Goal: Task Accomplishment & Management: Manage account settings

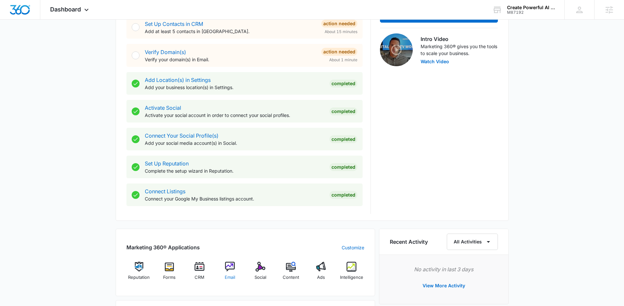
scroll to position [204, 0]
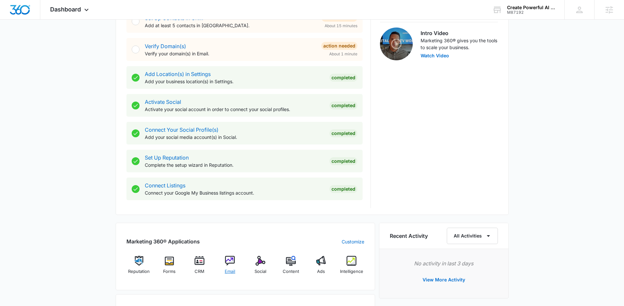
click at [233, 267] on div "Email" at bounding box center [229, 268] width 25 height 24
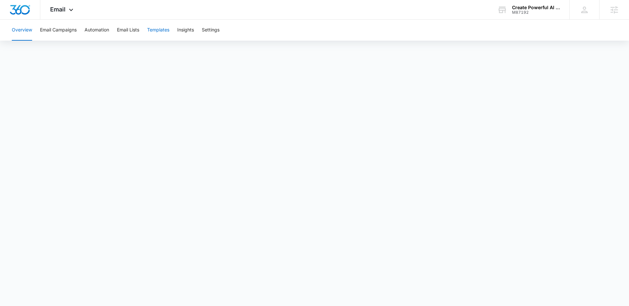
click at [167, 29] on button "Templates" at bounding box center [158, 30] width 22 height 21
click at [70, 8] on icon at bounding box center [71, 12] width 8 height 8
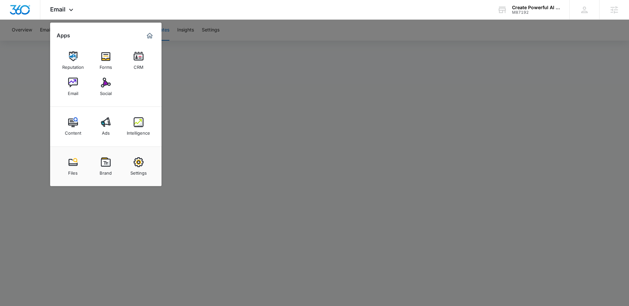
click at [325, 115] on div at bounding box center [314, 153] width 629 height 306
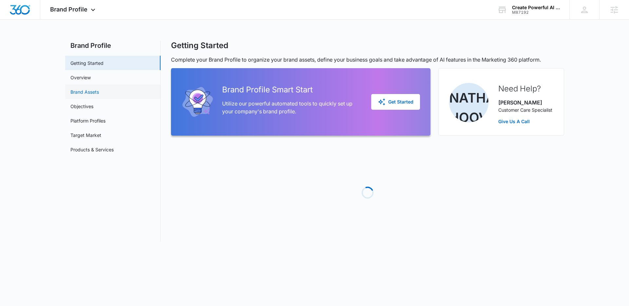
click at [97, 89] on link "Brand Assets" at bounding box center [84, 91] width 28 height 7
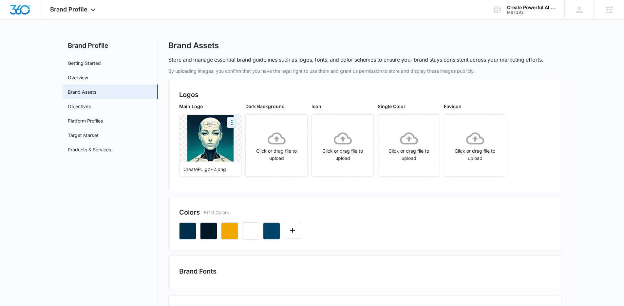
click at [216, 142] on img at bounding box center [210, 138] width 46 height 46
click at [232, 123] on icon "More" at bounding box center [232, 123] width 8 height 8
click at [264, 139] on button "Download" at bounding box center [249, 141] width 45 height 10
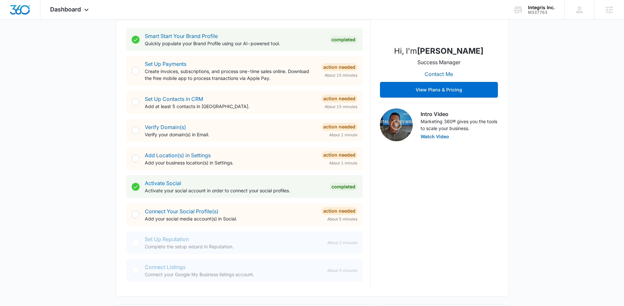
scroll to position [129, 0]
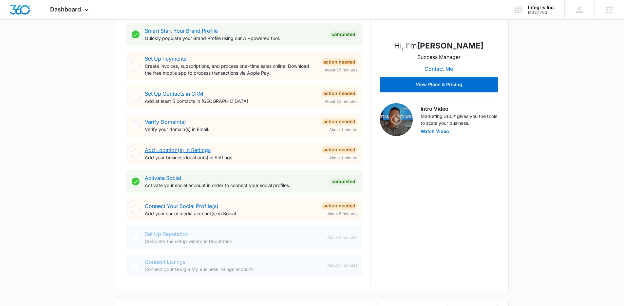
click at [184, 148] on link "Add Location(s) in Settings" at bounding box center [178, 150] width 66 height 7
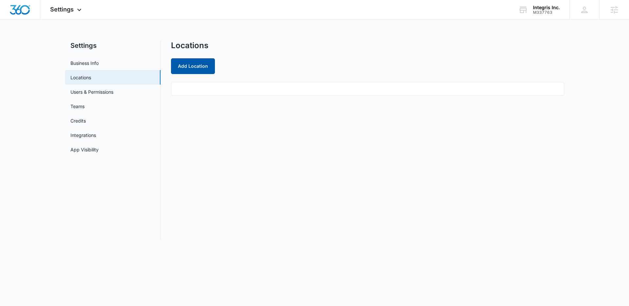
click at [196, 71] on button "Add Location" at bounding box center [193, 66] width 44 height 16
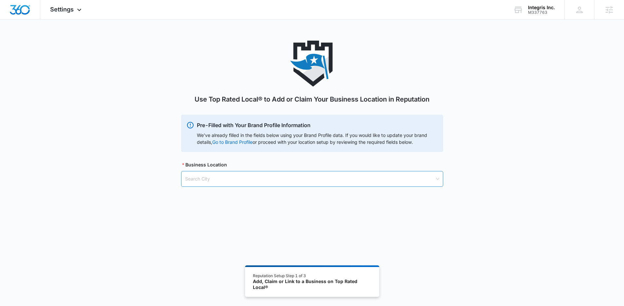
click at [290, 179] on input "search" at bounding box center [310, 178] width 250 height 15
type input "brea, ca"
click at [212, 195] on div "Brea, CA - USA" at bounding box center [311, 194] width 253 height 7
click at [317, 212] on input "search" at bounding box center [310, 212] width 250 height 15
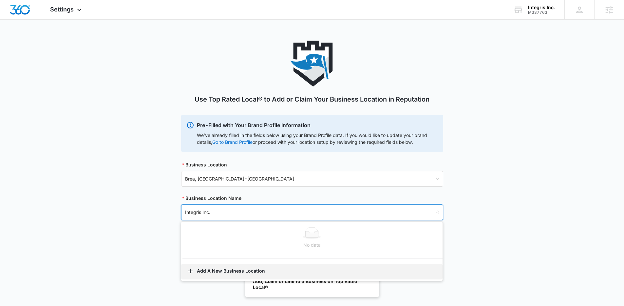
type input "Integris Inc."
click at [240, 274] on button "Add A New Business Location" at bounding box center [311, 272] width 261 height 16
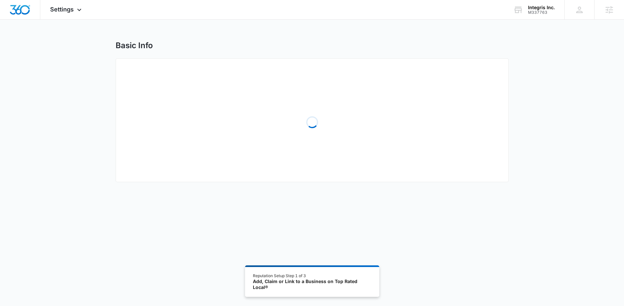
select select "California"
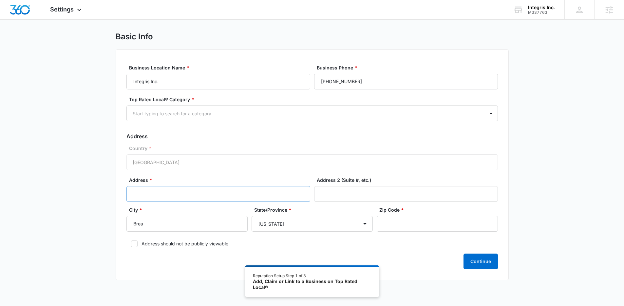
scroll to position [9, 0]
click at [231, 189] on input "Address *" at bounding box center [218, 193] width 184 height 16
type input "1800 E Lambert"
type input "9"
type input "92821"
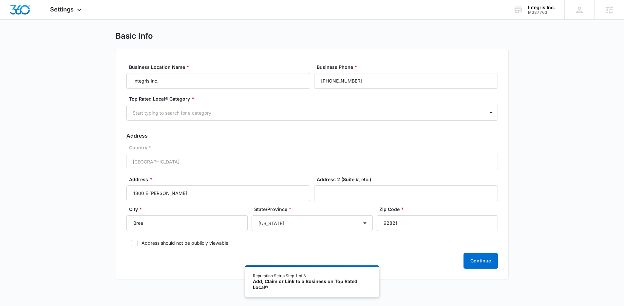
click at [139, 243] on label "Address should not be publicly viewable" at bounding box center [311, 242] width 371 height 7
click at [131, 243] on input "Address should not be publicly viewable" at bounding box center [128, 243] width 5 height 5
checkbox input "true"
click at [476, 260] on button "Continue" at bounding box center [480, 261] width 34 height 16
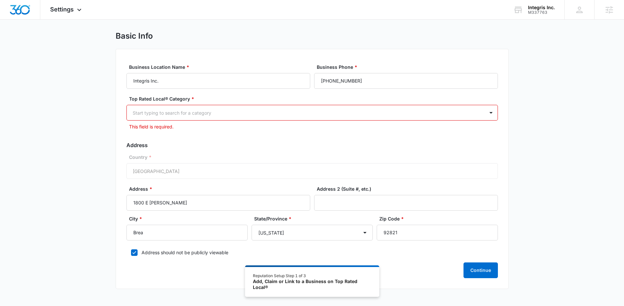
click at [217, 111] on div at bounding box center [304, 113] width 343 height 8
type input "sec"
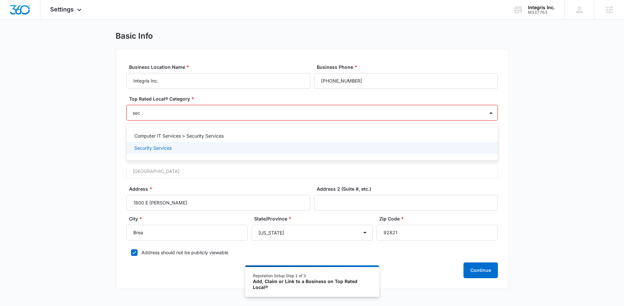
click at [149, 148] on p "Security Services" at bounding box center [152, 147] width 37 height 7
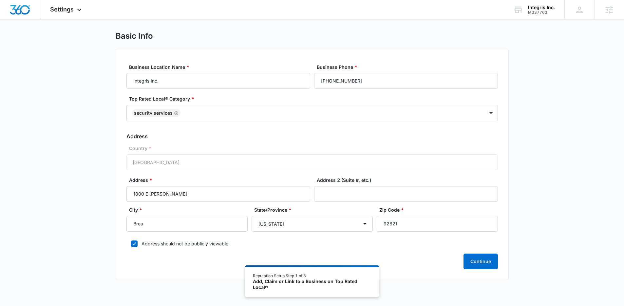
click at [545, 181] on div "Basic Info Business Location Name * Integris Inc. Business Phone * (888) 891-72…" at bounding box center [312, 159] width 624 height 257
click at [487, 257] on button "Continue" at bounding box center [480, 261] width 34 height 16
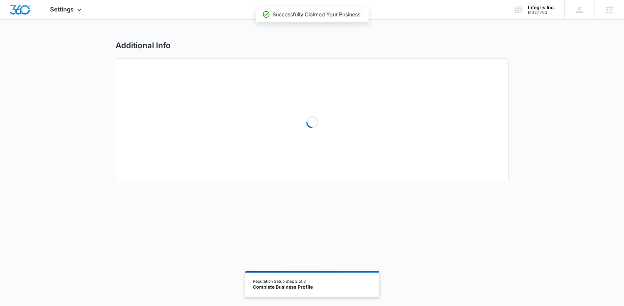
select select "2017"
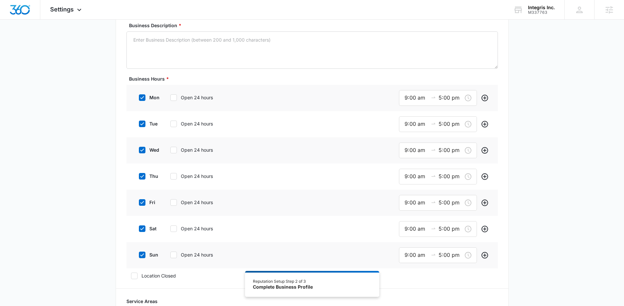
scroll to position [127, 0]
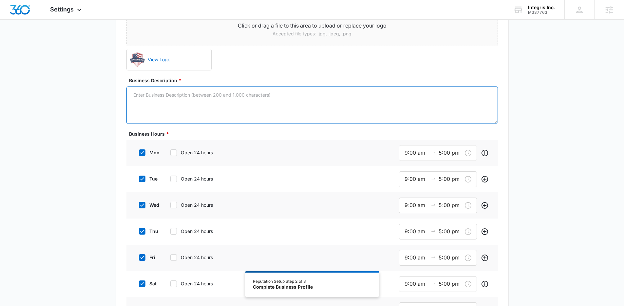
click at [298, 112] on textarea "Business Description *" at bounding box center [311, 104] width 371 height 37
click at [65, 11] on span "Settings" at bounding box center [62, 9] width 24 height 7
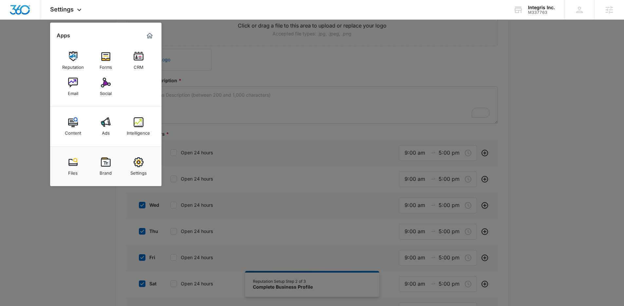
click at [526, 120] on div at bounding box center [312, 153] width 624 height 306
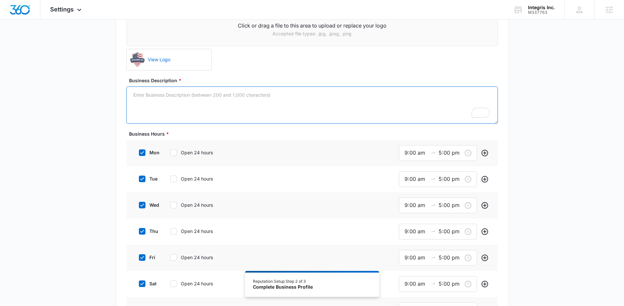
click at [356, 102] on textarea "Business Description *" at bounding box center [311, 104] width 371 height 37
paste textarea "Integris Private Security offers superior protection and security services for …"
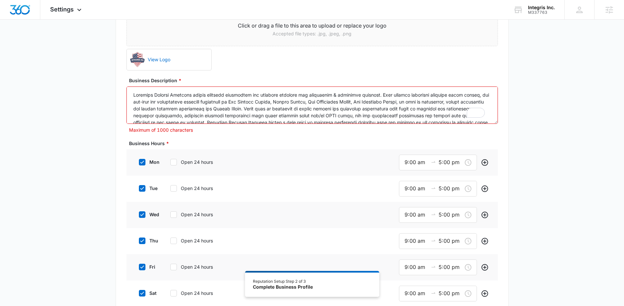
scroll to position [36, 0]
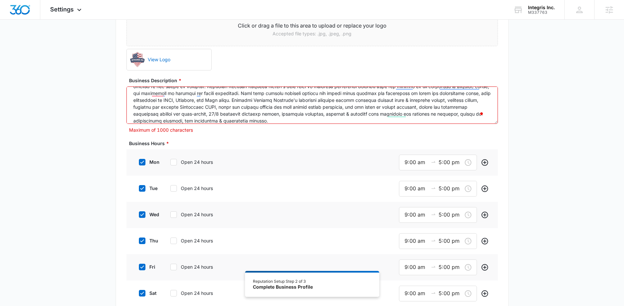
drag, startPoint x: 367, startPoint y: 122, endPoint x: 293, endPoint y: 99, distance: 77.2
click at [293, 99] on textarea "Business Description *" at bounding box center [311, 104] width 371 height 37
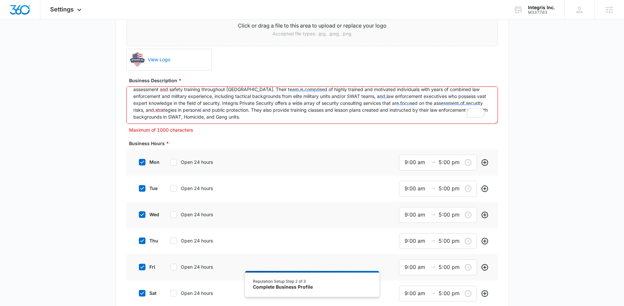
scroll to position [19, 0]
drag, startPoint x: 364, startPoint y: 119, endPoint x: 272, endPoint y: 111, distance: 92.3
click at [272, 111] on textarea "Integris Private Security offers superior protection and security services for …" at bounding box center [311, 104] width 371 height 37
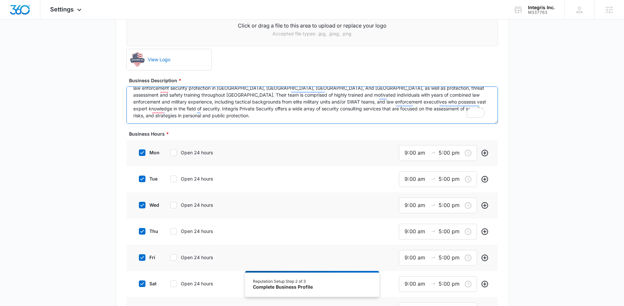
scroll to position [14, 0]
type textarea "Integris Private Security offers superior protection and security services for …"
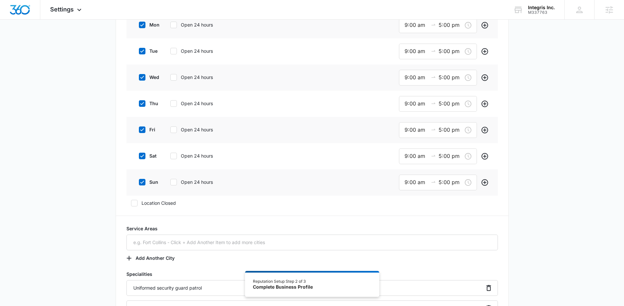
scroll to position [243, 0]
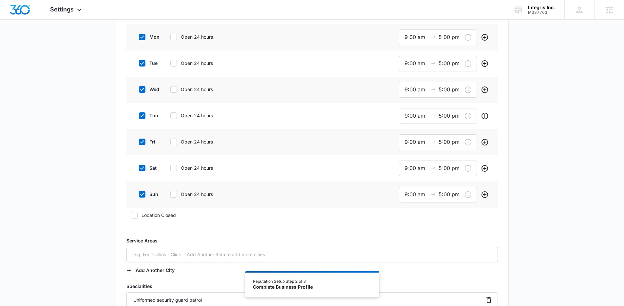
click at [143, 167] on icon at bounding box center [142, 167] width 4 height 3
click at [139, 167] on input "sat" at bounding box center [136, 168] width 5 height 5
drag, startPoint x: 146, startPoint y: 166, endPoint x: 182, endPoint y: 97, distance: 78.1
click at [145, 166] on label "sat" at bounding box center [147, 167] width 26 height 7
click at [139, 166] on input "sat" at bounding box center [136, 168] width 5 height 5
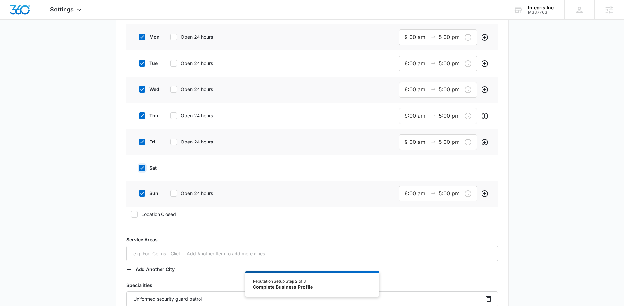
checkbox input "true"
click at [195, 42] on div "mon Open 24 hours" at bounding box center [183, 36] width 99 height 15
click at [202, 39] on label "Open 24 hours" at bounding box center [197, 36] width 62 height 7
click at [170, 39] on input "Open 24 hours" at bounding box center [168, 37] width 5 height 5
checkbox input "true"
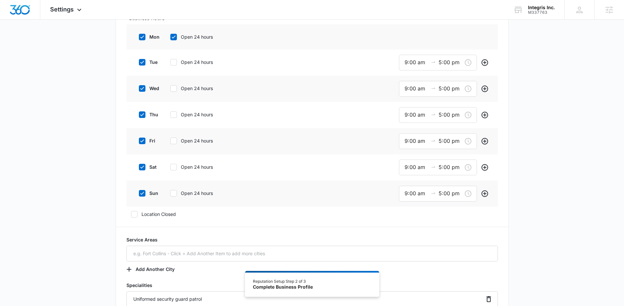
click at [203, 65] on label "Open 24 hours" at bounding box center [197, 62] width 62 height 7
click at [170, 65] on input "Open 24 hours" at bounding box center [168, 62] width 5 height 5
checkbox input "true"
drag, startPoint x: 197, startPoint y: 89, endPoint x: 199, endPoint y: 102, distance: 13.6
click at [197, 89] on label "Open 24 hours" at bounding box center [197, 87] width 62 height 7
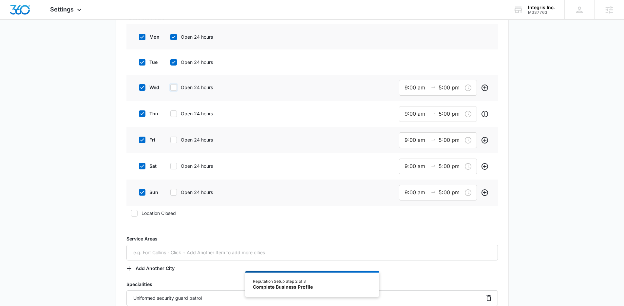
click at [170, 89] on input "Open 24 hours" at bounding box center [168, 87] width 5 height 5
checkbox input "true"
click at [198, 114] on label "Open 24 hours" at bounding box center [197, 112] width 62 height 7
click at [170, 114] on input "Open 24 hours" at bounding box center [168, 112] width 5 height 5
checkbox input "true"
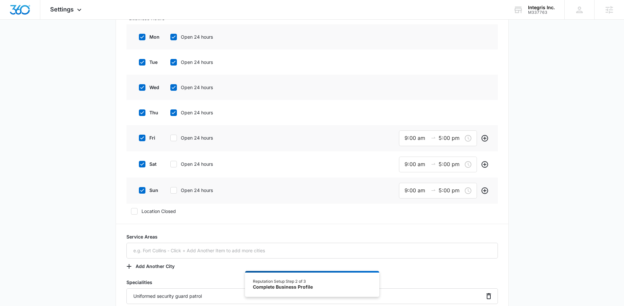
click at [195, 144] on div "fri Open 24 hours" at bounding box center [183, 137] width 99 height 15
drag, startPoint x: 194, startPoint y: 140, endPoint x: 196, endPoint y: 147, distance: 7.9
click at [194, 140] on label "Open 24 hours" at bounding box center [197, 137] width 62 height 7
click at [170, 140] on input "Open 24 hours" at bounding box center [168, 138] width 5 height 5
checkbox input "true"
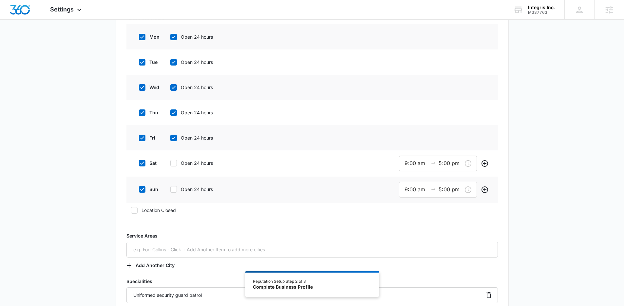
click at [197, 167] on div "sat Open 24 hours" at bounding box center [183, 163] width 99 height 15
click at [196, 164] on label "Open 24 hours" at bounding box center [197, 162] width 62 height 7
click at [170, 164] on input "Open 24 hours" at bounding box center [168, 163] width 5 height 5
checkbox input "true"
click at [197, 188] on label "Open 24 hours" at bounding box center [197, 188] width 62 height 7
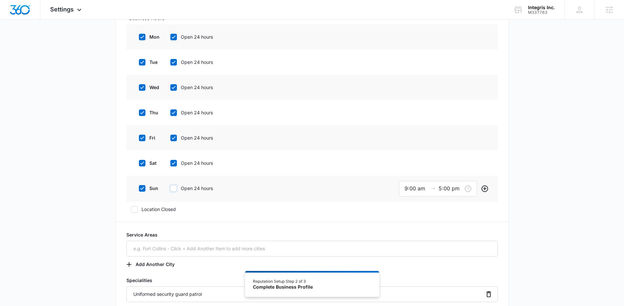
click at [170, 188] on input "Open 24 hours" at bounding box center [168, 188] width 5 height 5
checkbox input "true"
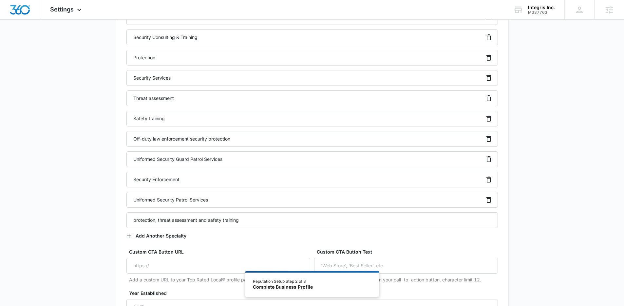
scroll to position [621, 0]
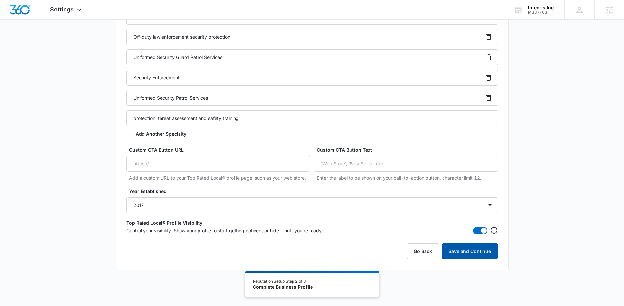
click at [475, 255] on button "Save and Continue" at bounding box center [469, 251] width 56 height 16
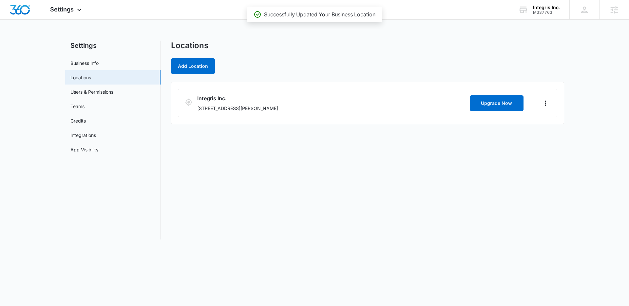
click at [366, 59] on div "Add Location" at bounding box center [367, 66] width 393 height 16
click at [18, 12] on img "Dashboard" at bounding box center [19, 10] width 21 height 10
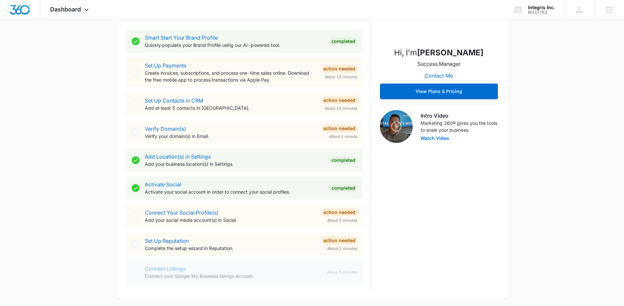
scroll to position [158, 0]
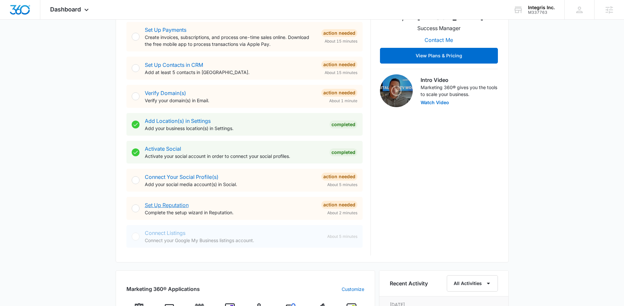
click at [181, 203] on link "Set Up Reputation" at bounding box center [167, 205] width 44 height 7
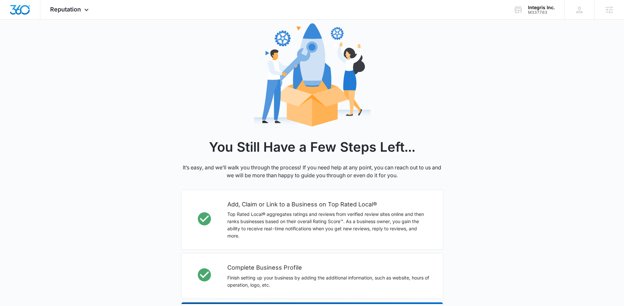
scroll to position [161, 0]
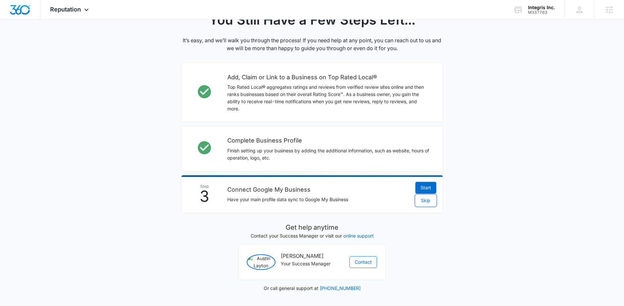
click at [429, 197] on span "Skip" at bounding box center [425, 200] width 9 height 7
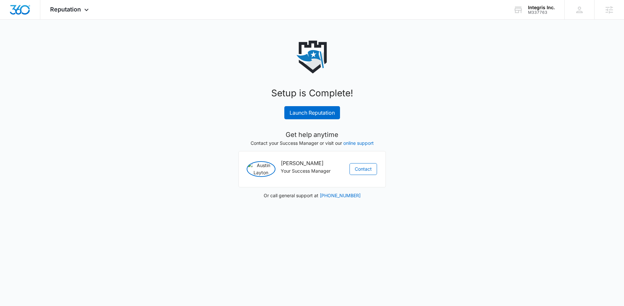
scroll to position [0, 0]
click at [329, 110] on link "Launch Reputation" at bounding box center [315, 112] width 56 height 13
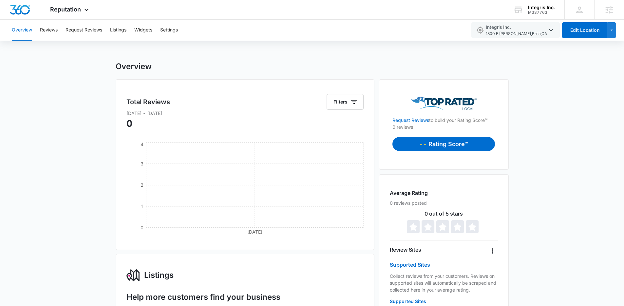
click at [24, 9] on img "Dashboard" at bounding box center [19, 10] width 21 height 10
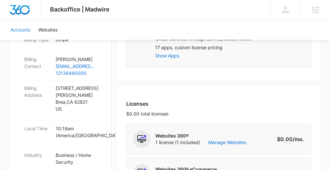
scroll to position [218, 0]
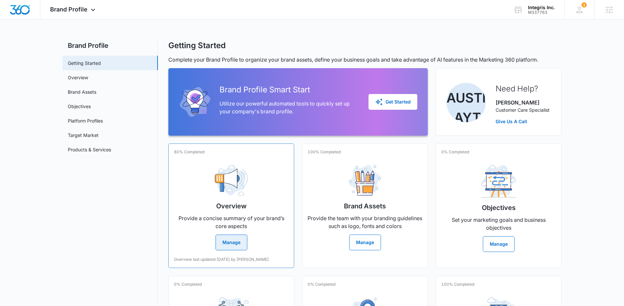
click at [233, 243] on button "Manage" at bounding box center [231, 242] width 32 height 16
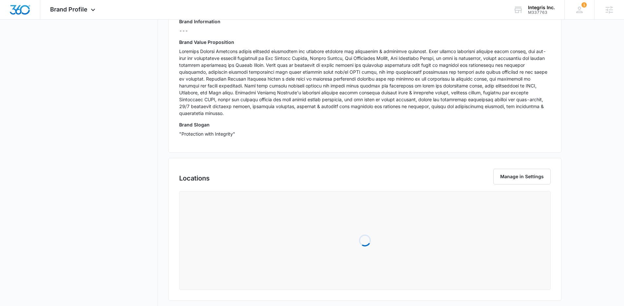
scroll to position [198, 0]
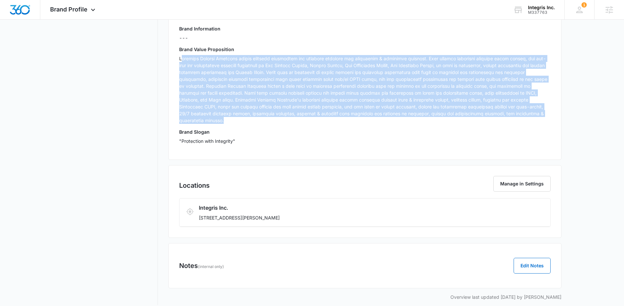
drag, startPoint x: 510, startPoint y: 116, endPoint x: 180, endPoint y: 57, distance: 335.6
click at [180, 57] on p at bounding box center [364, 89] width 371 height 69
drag, startPoint x: 181, startPoint y: 58, endPoint x: 520, endPoint y: 115, distance: 344.0
click at [520, 115] on div "Brand Info Edit Year Established 2017 Brand Voice professional trustworthy know…" at bounding box center [364, 54] width 393 height 212
copy p "Integris Private Security offers superior protection and security services for …"
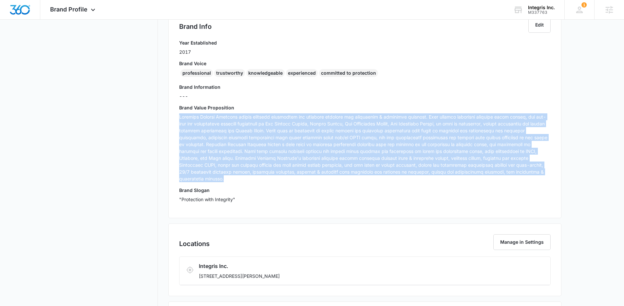
scroll to position [121, 0]
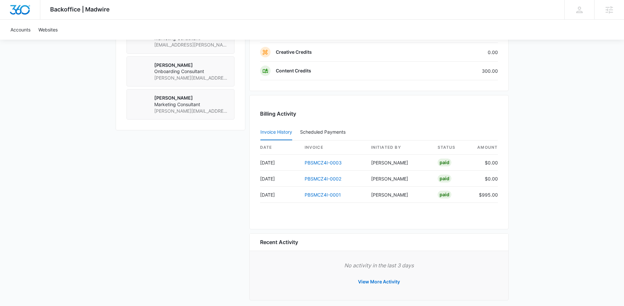
scroll to position [553, 0]
